Goal: Information Seeking & Learning: Check status

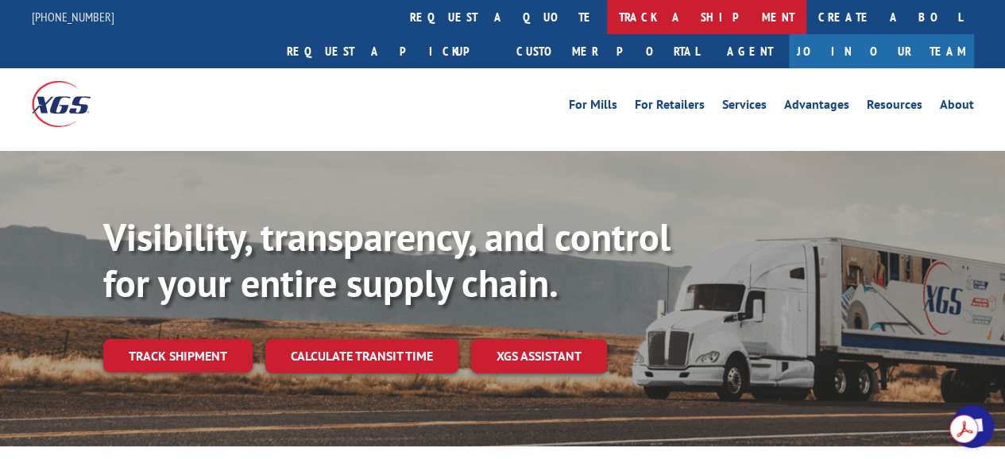
click at [607, 24] on link "track a shipment" at bounding box center [706, 17] width 199 height 34
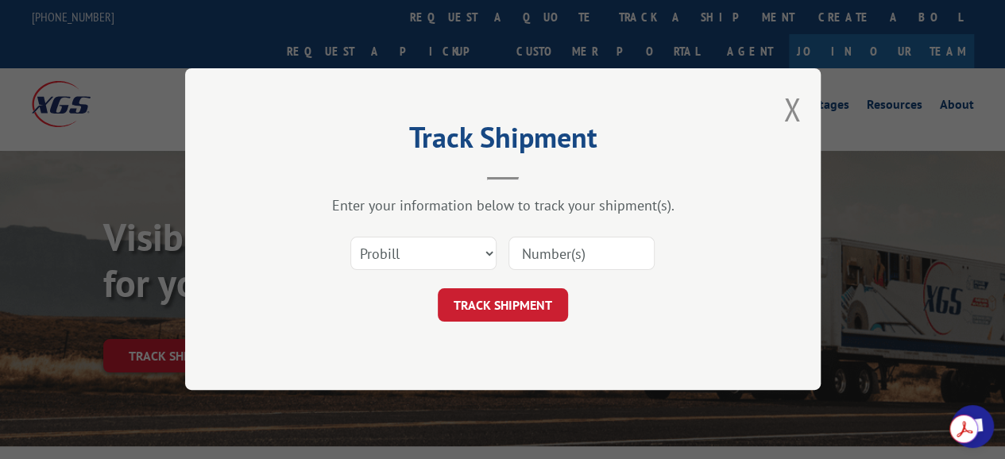
click at [619, 253] on input at bounding box center [581, 253] width 146 height 33
paste input "17563280"
type input "17563280"
click at [527, 317] on button "TRACK SHIPMENT" at bounding box center [503, 305] width 130 height 33
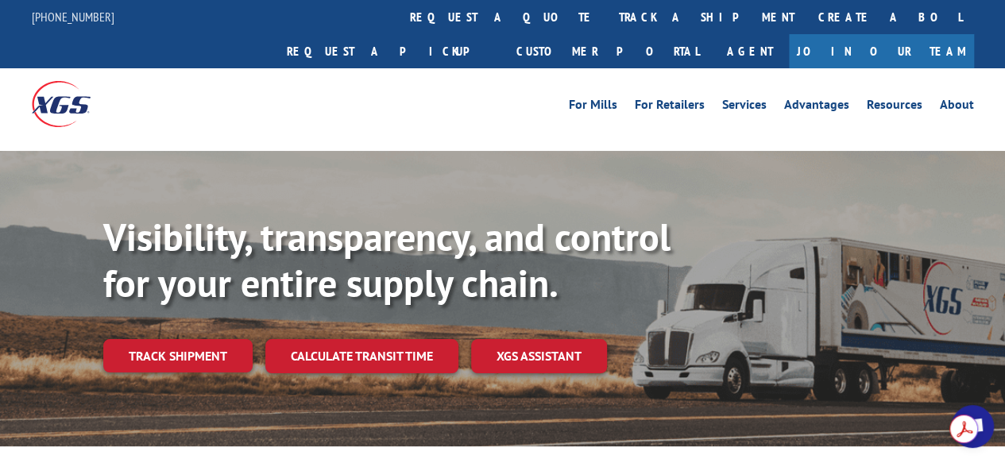
click at [607, 11] on link "track a shipment" at bounding box center [706, 17] width 199 height 34
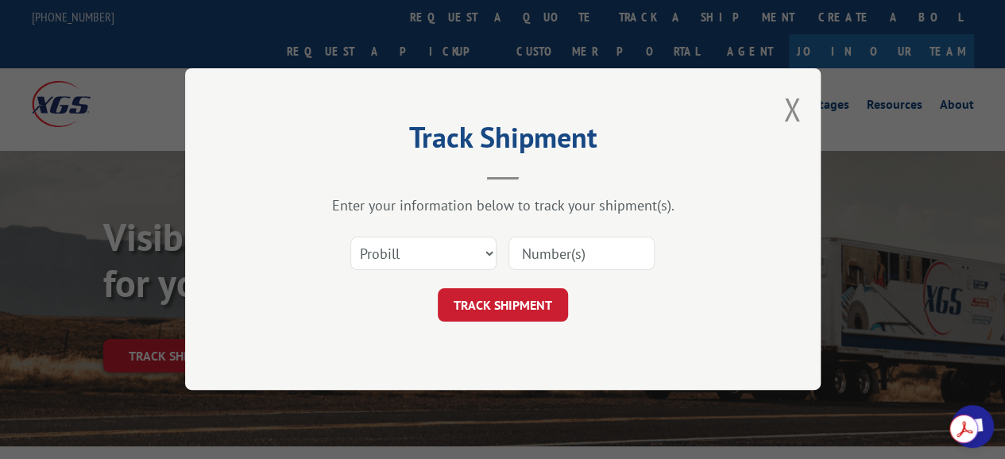
click at [558, 252] on input at bounding box center [581, 253] width 146 height 33
paste input "17563280"
type input "17563280"
click at [533, 317] on button "TRACK SHIPMENT" at bounding box center [503, 305] width 130 height 33
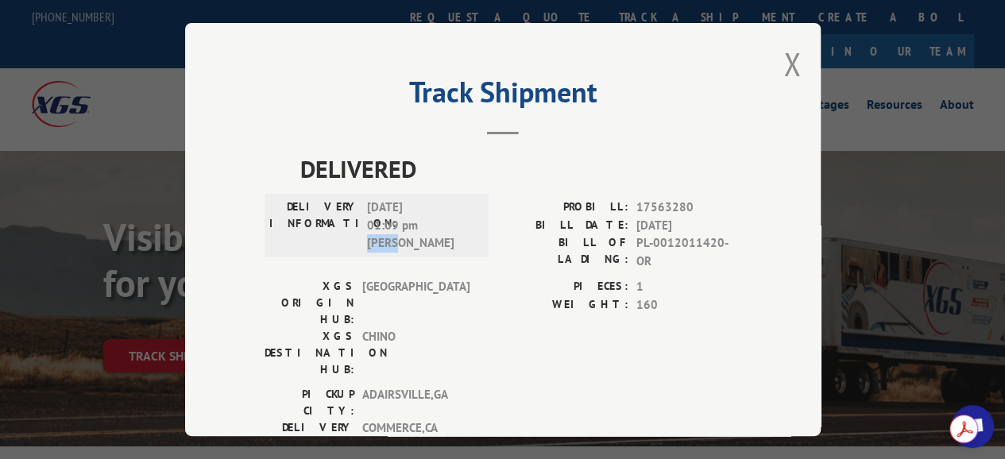
drag, startPoint x: 361, startPoint y: 238, endPoint x: 392, endPoint y: 242, distance: 32.0
click at [392, 242] on span "08/29/2025 01:09 pm Nacho S" at bounding box center [420, 226] width 107 height 54
drag, startPoint x: 785, startPoint y: 59, endPoint x: 906, endPoint y: 365, distance: 328.8
click at [785, 60] on button "Close modal" at bounding box center [791, 64] width 17 height 42
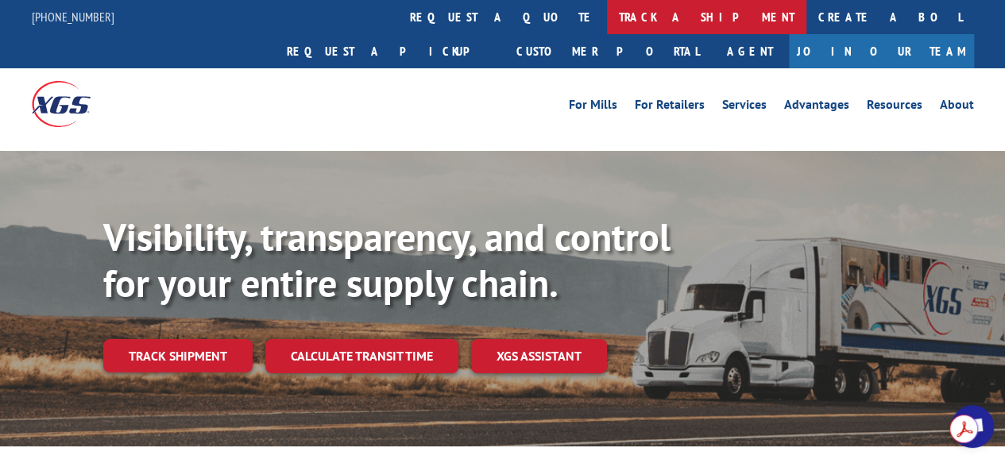
click at [607, 26] on link "track a shipment" at bounding box center [706, 17] width 199 height 34
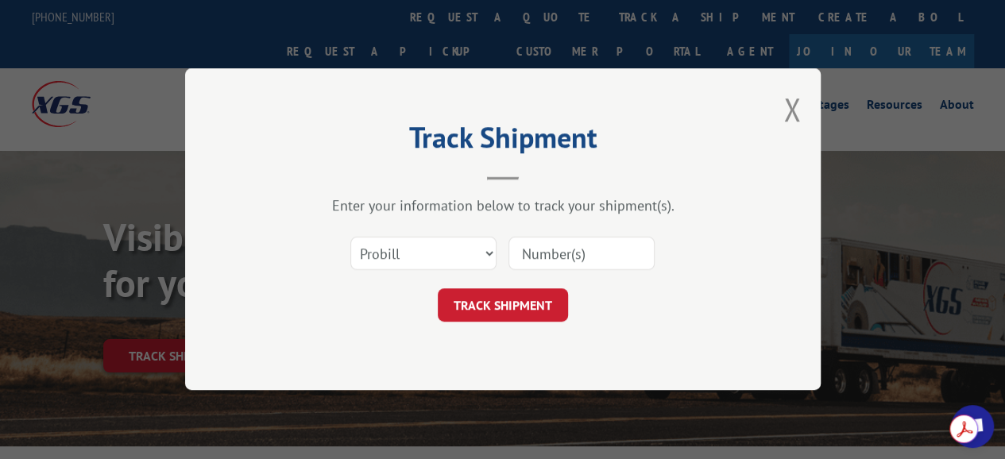
paste input "17563280"
type input "17563280"
click at [523, 306] on button "TRACK SHIPMENT" at bounding box center [503, 305] width 130 height 33
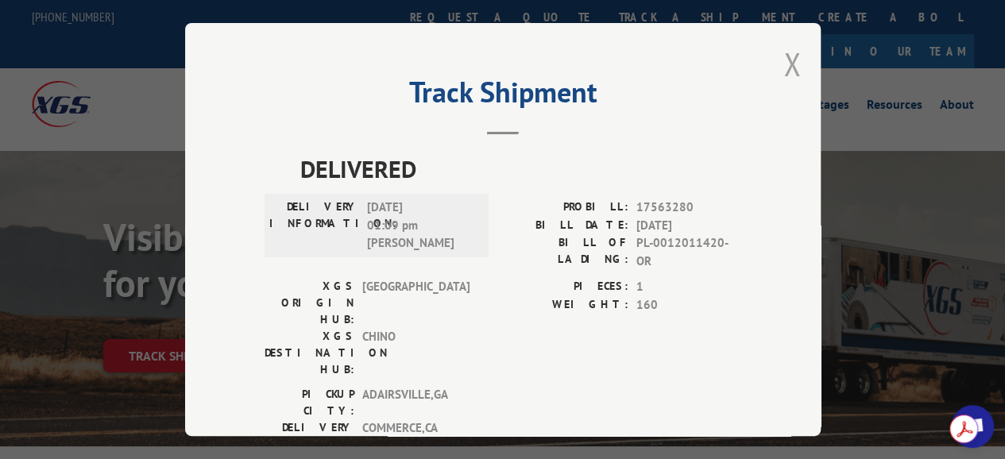
click at [785, 64] on button "Close modal" at bounding box center [791, 64] width 17 height 42
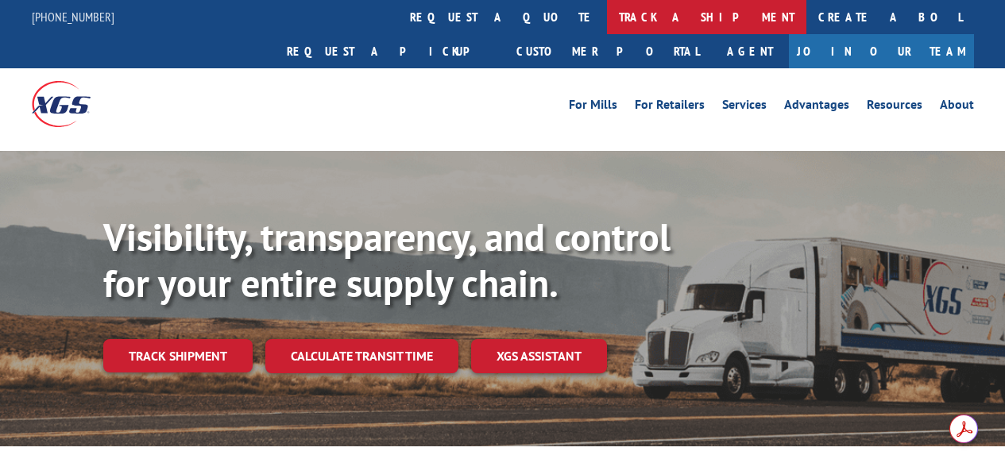
click at [607, 8] on link "track a shipment" at bounding box center [706, 17] width 199 height 34
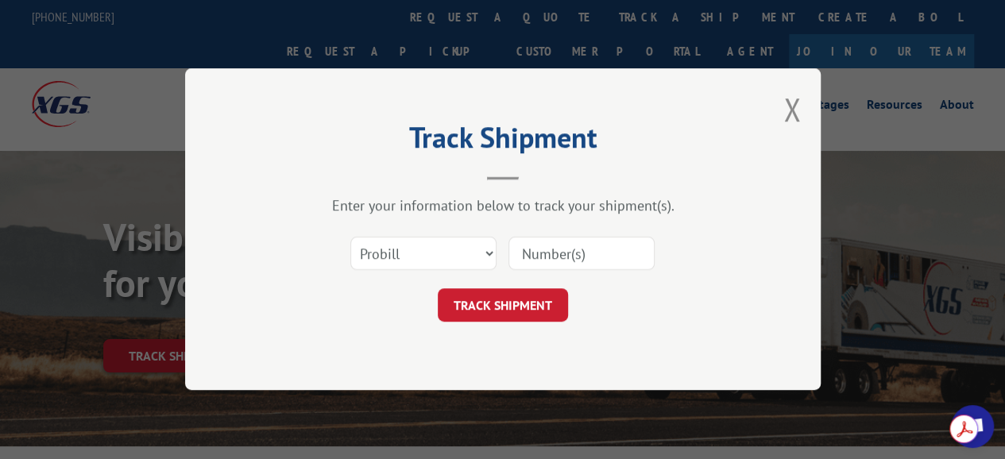
paste input "17563280"
type input "17563280"
click at [512, 303] on button "TRACK SHIPMENT" at bounding box center [503, 305] width 130 height 33
